Goal: Task Accomplishment & Management: Manage account settings

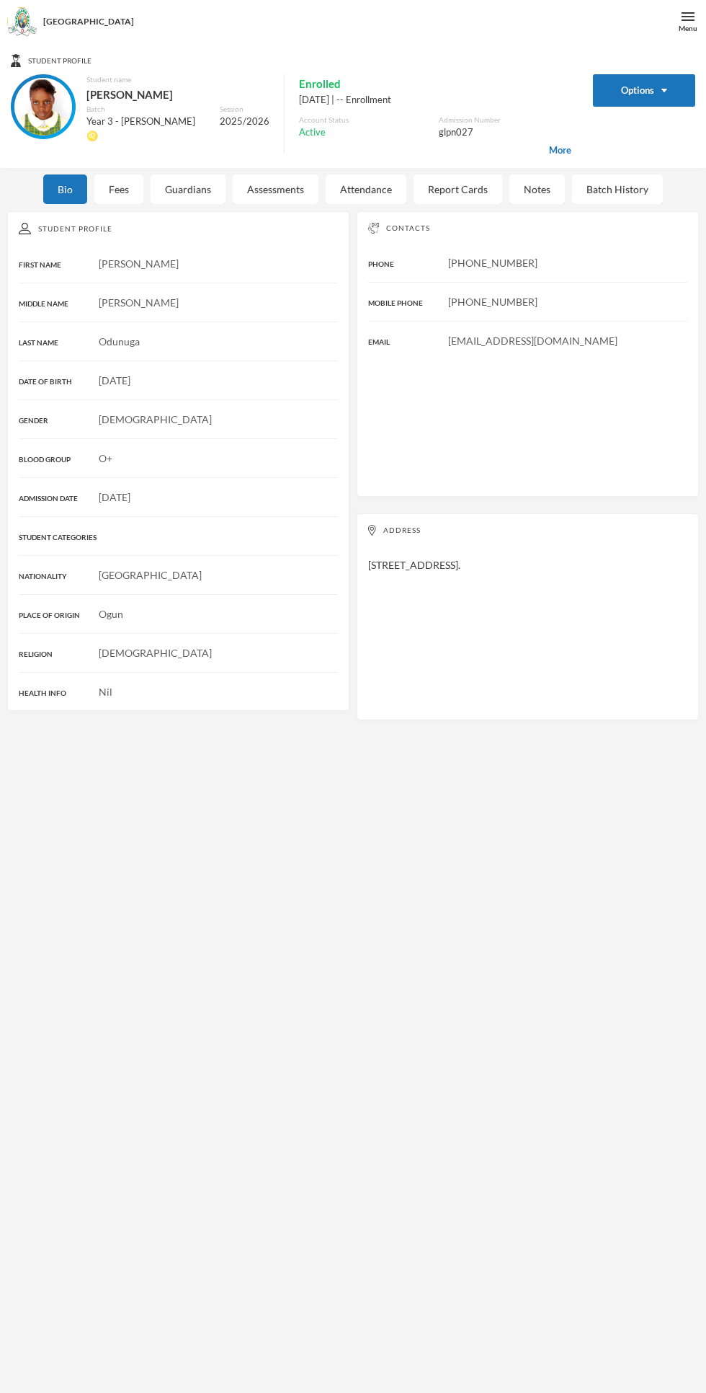
click at [683, 23] on div "Menu" at bounding box center [688, 28] width 19 height 11
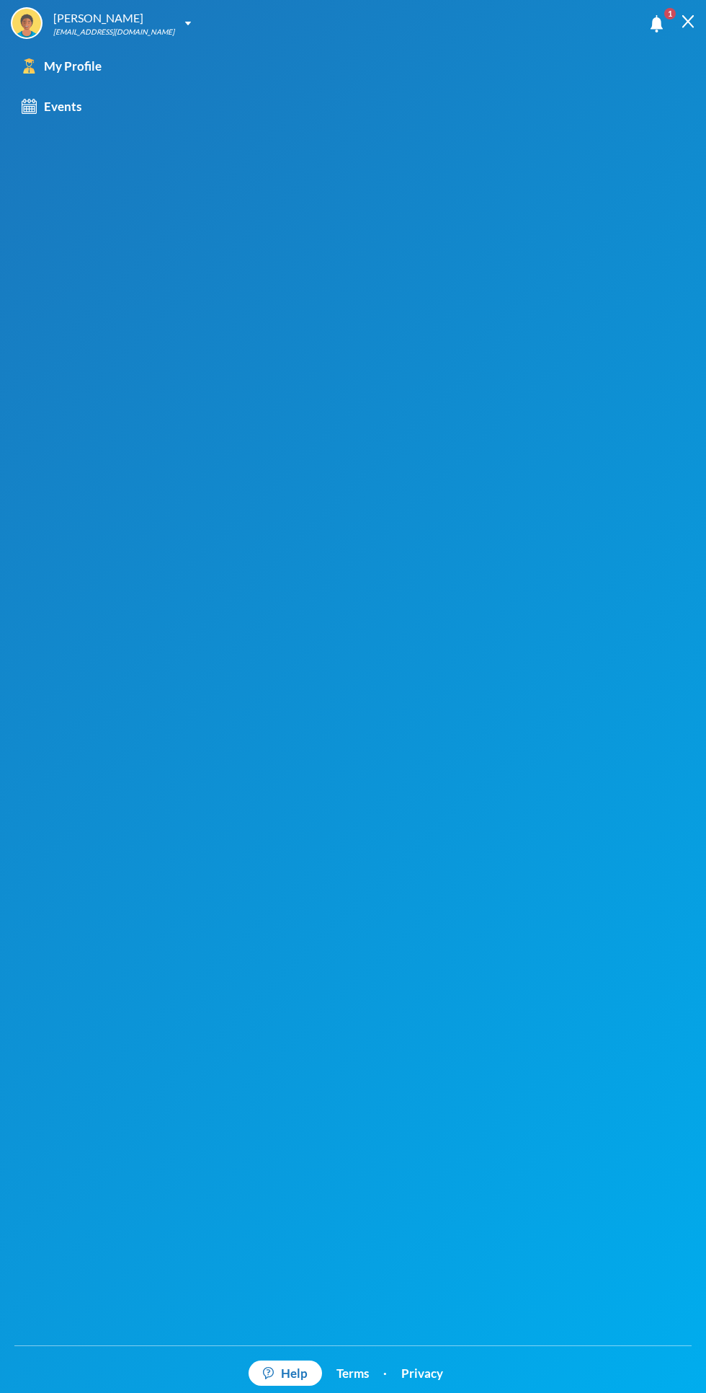
click at [88, 28] on div "[EMAIL_ADDRESS][DOMAIN_NAME]" at bounding box center [113, 32] width 121 height 11
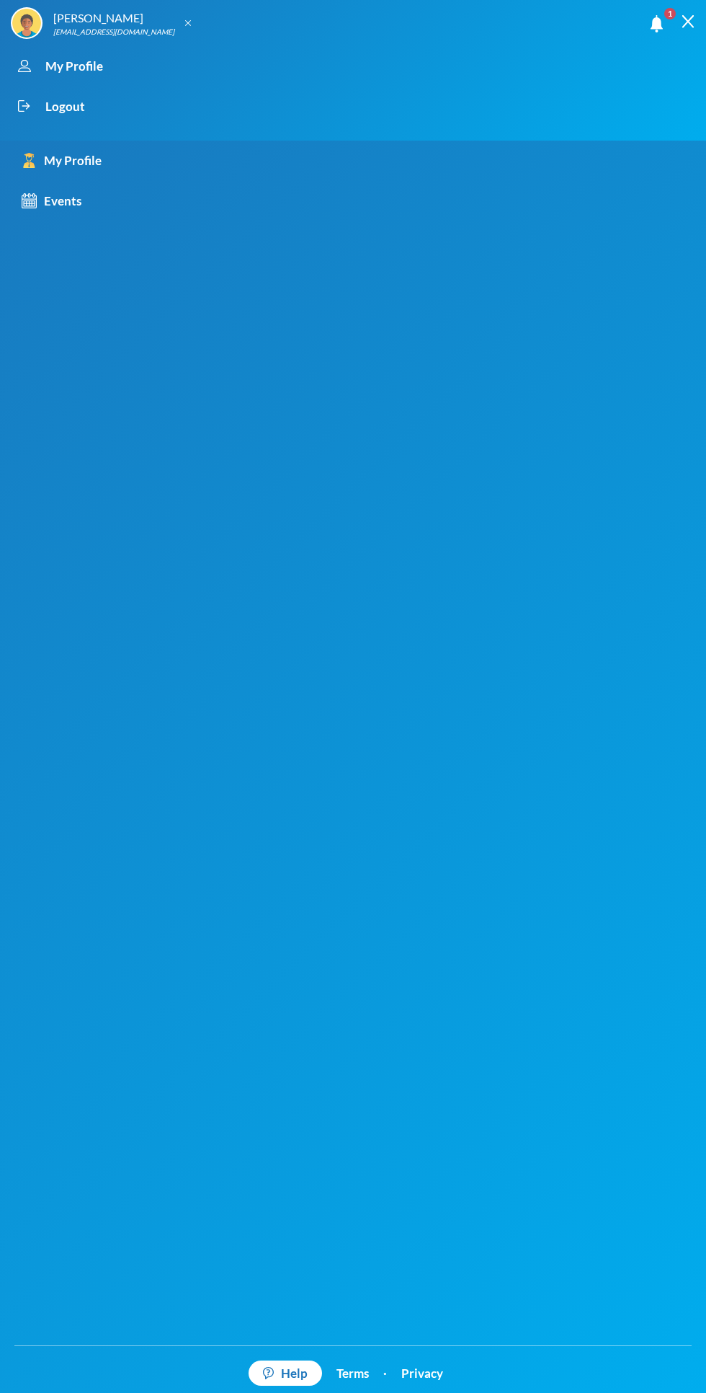
click at [44, 93] on div "Logout" at bounding box center [341, 107] width 660 height 40
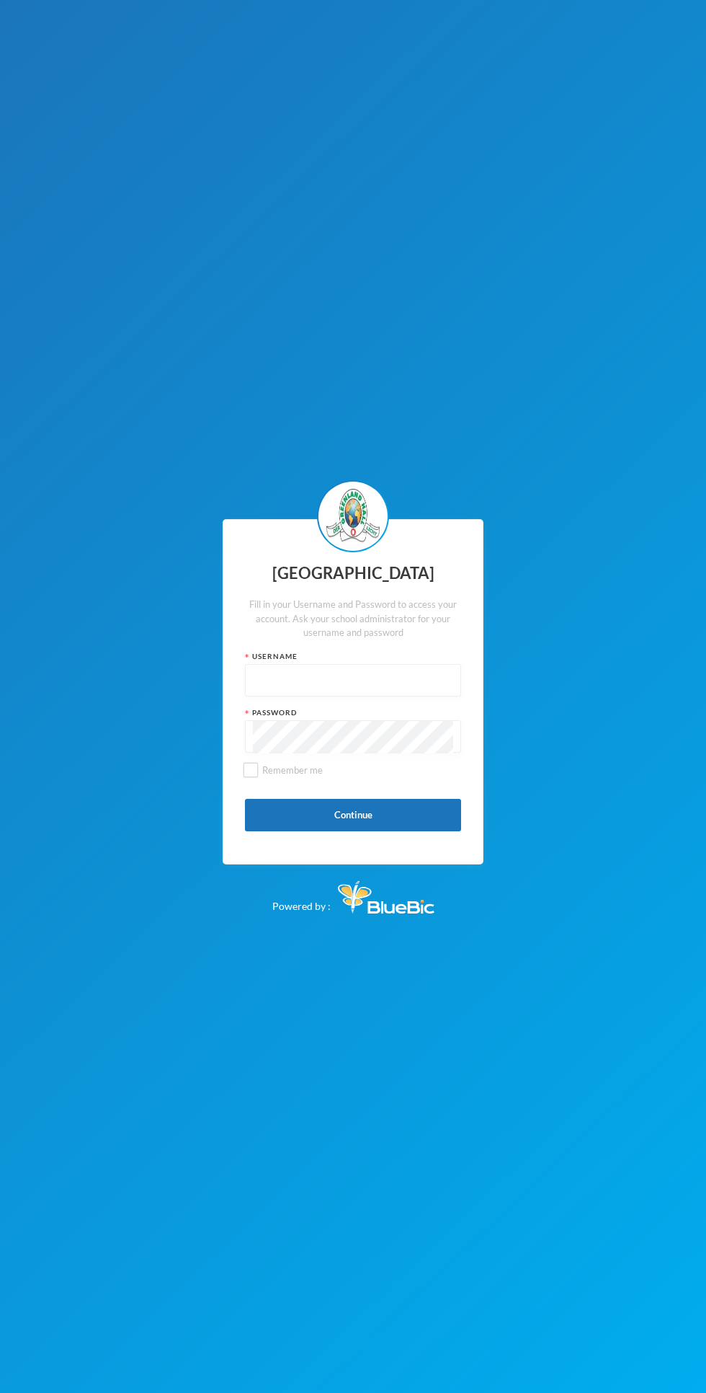
click at [405, 697] on input "text" at bounding box center [353, 681] width 200 height 32
type input "glh22es2"
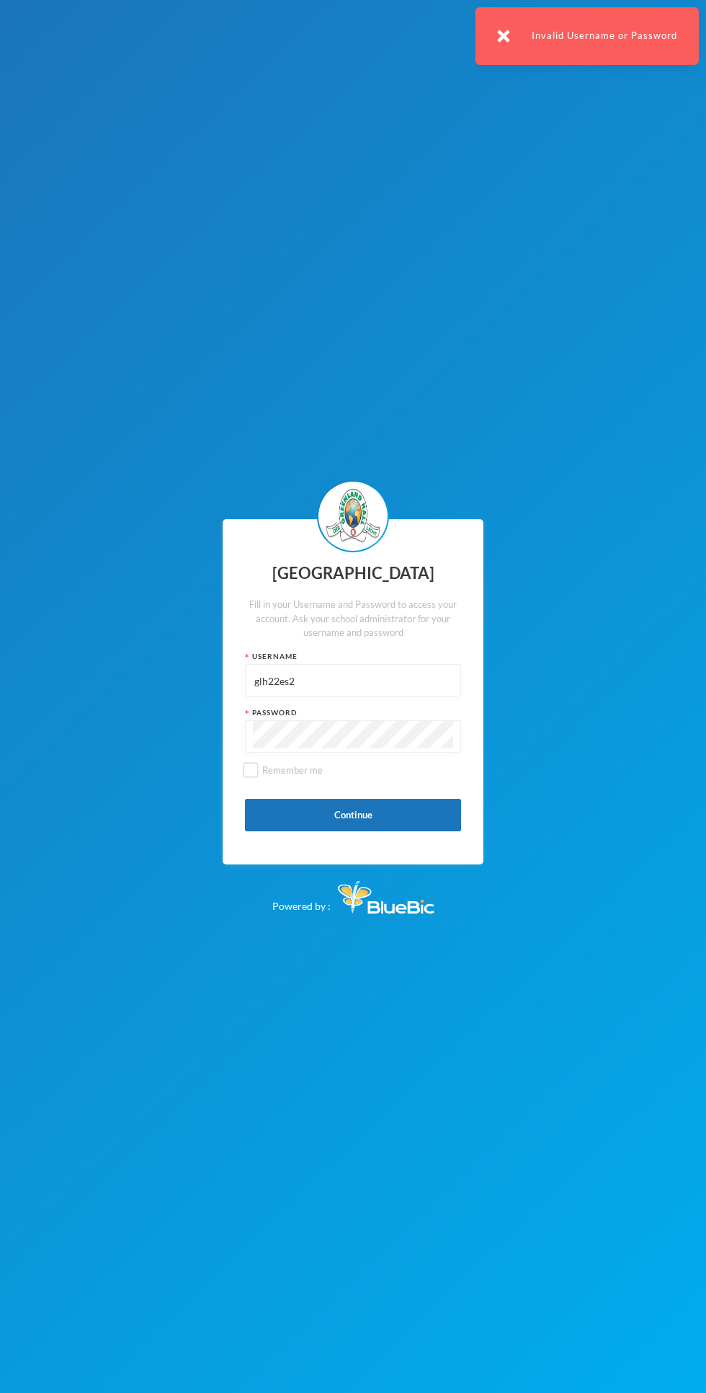
click at [515, 39] on div "Invalid Username or Password" at bounding box center [587, 36] width 223 height 58
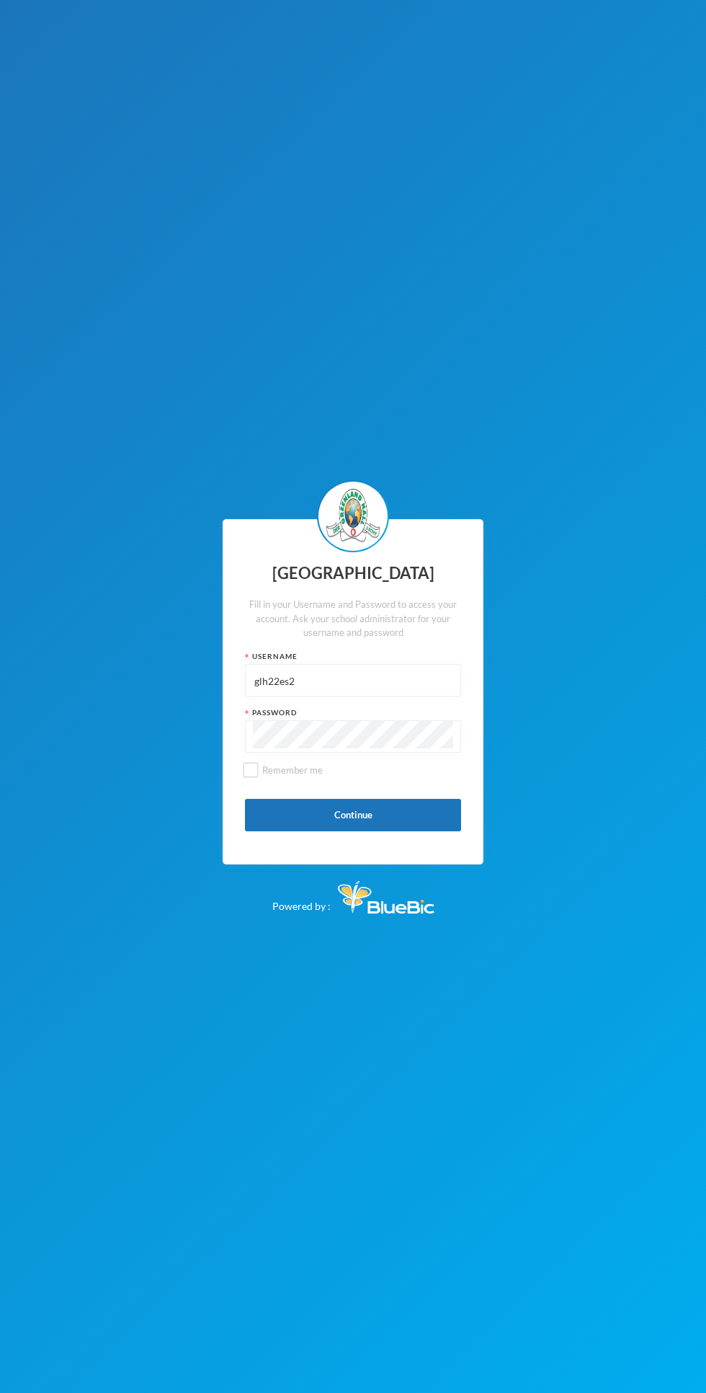
click at [329, 1164] on div "Greenland Hall Fill in your Username and Password to access your account. Ask y…" at bounding box center [353, 696] width 706 height 1393
